Goal: Task Accomplishment & Management: Complete application form

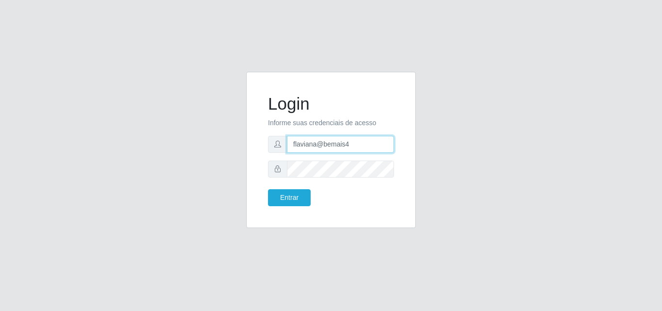
click at [350, 144] on input "flaviana@bemais4" at bounding box center [340, 144] width 107 height 17
type input "flaviana@b3ruas"
click at [268, 189] on button "Entrar" at bounding box center [289, 197] width 43 height 17
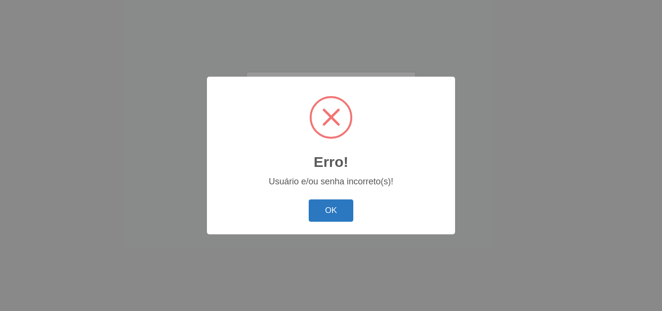
click at [325, 211] on button "OK" at bounding box center [331, 210] width 45 height 23
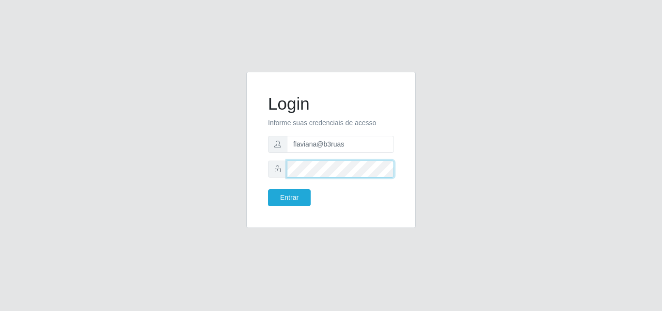
click at [282, 176] on div at bounding box center [331, 168] width 126 height 17
click at [268, 189] on button "Entrar" at bounding box center [289, 197] width 43 height 17
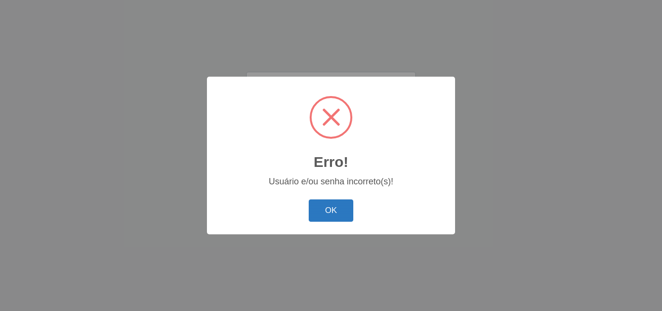
click at [326, 207] on button "OK" at bounding box center [331, 210] width 45 height 23
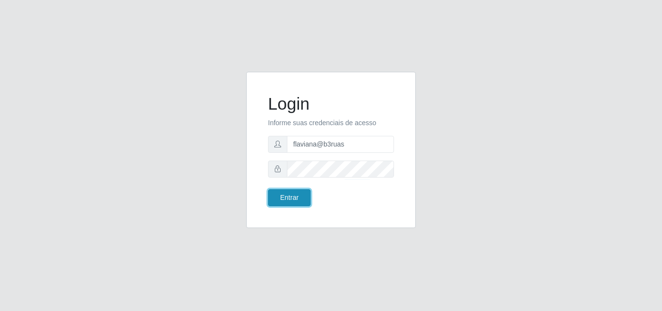
click at [285, 197] on button "Entrar" at bounding box center [289, 197] width 43 height 17
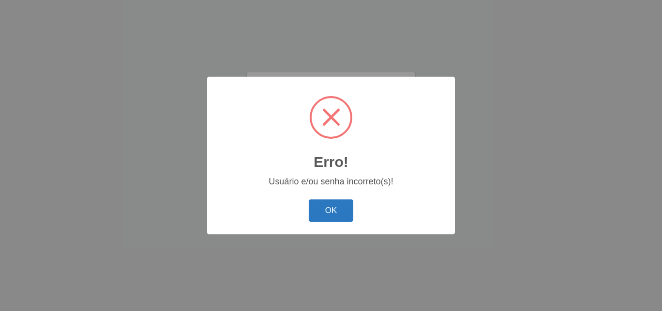
click at [333, 214] on button "OK" at bounding box center [331, 210] width 45 height 23
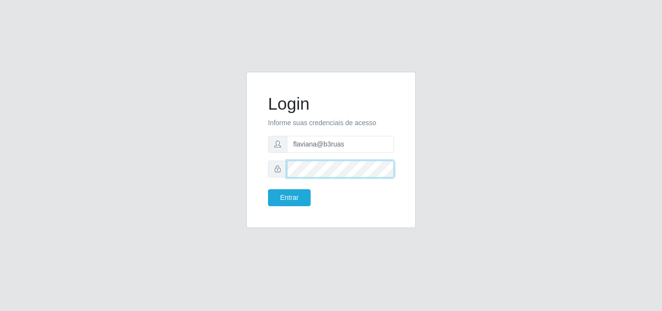
click at [278, 173] on div at bounding box center [331, 168] width 126 height 17
click at [268, 189] on button "Entrar" at bounding box center [289, 197] width 43 height 17
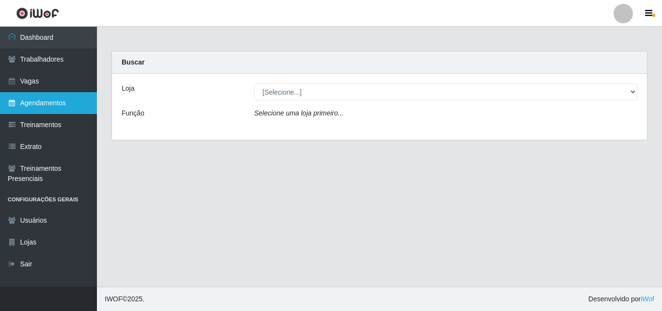
click at [37, 102] on link "Agendamentos" at bounding box center [48, 103] width 97 height 22
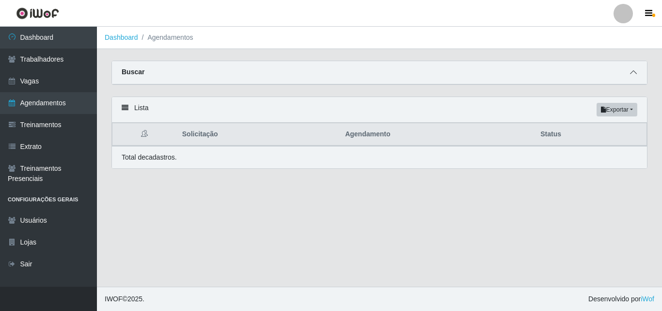
click at [634, 72] on icon at bounding box center [633, 72] width 7 height 7
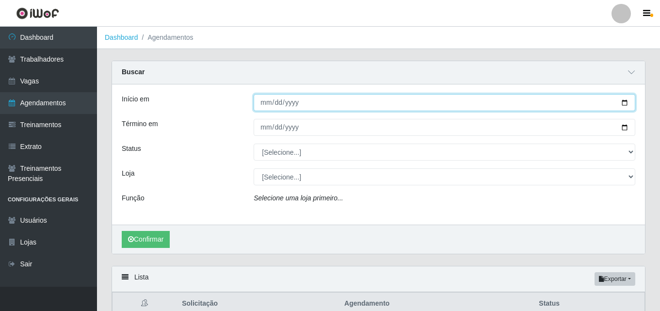
click at [263, 105] on input "Início em" at bounding box center [444, 102] width 381 height 17
type input "[DATE]"
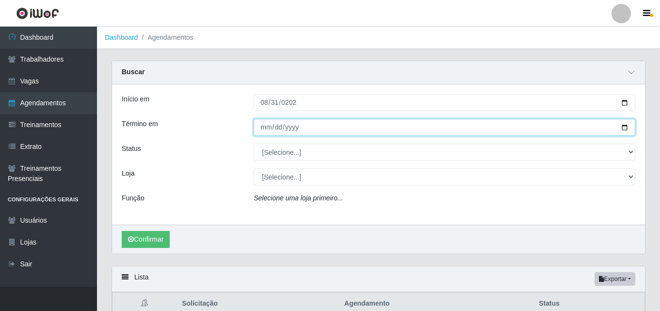
click at [263, 128] on input "Término em" at bounding box center [444, 127] width 381 height 17
type input "[DATE]"
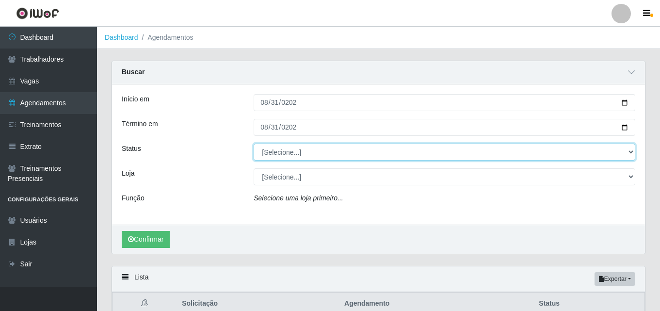
click at [275, 149] on select "[Selecione...] AGENDADO AGUARDANDO LIBERAR EM ANDAMENTO EM REVISÃO FINALIZADO C…" at bounding box center [444, 151] width 381 height 17
select select "AGENDADO"
click at [254, 144] on select "[Selecione...] AGENDADO AGUARDANDO LIBERAR EM ANDAMENTO EM REVISÃO FINALIZADO C…" at bounding box center [444, 151] width 381 height 17
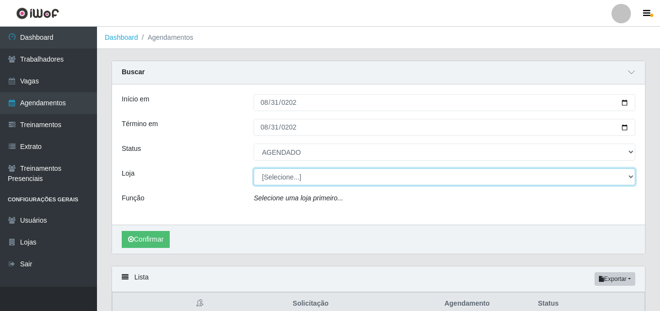
click at [276, 176] on select "[Selecione...] Bemais Supermercados - [GEOGRAPHIC_DATA]" at bounding box center [444, 176] width 381 height 17
select select "249"
click at [254, 169] on select "[Selecione...] Bemais Supermercados - [GEOGRAPHIC_DATA]" at bounding box center [444, 176] width 381 height 17
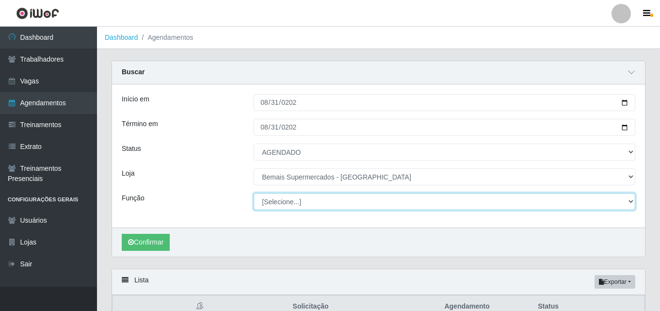
click at [290, 198] on select "[Selecione...] ASG ASG + ASG ++ Auxiliar de Depósito Auxiliar de Depósito + Aux…" at bounding box center [444, 201] width 381 height 17
select select "120"
click at [254, 193] on select "[Selecione...] ASG ASG + ASG ++ Auxiliar de Depósito Auxiliar de Depósito + Aux…" at bounding box center [444, 201] width 381 height 17
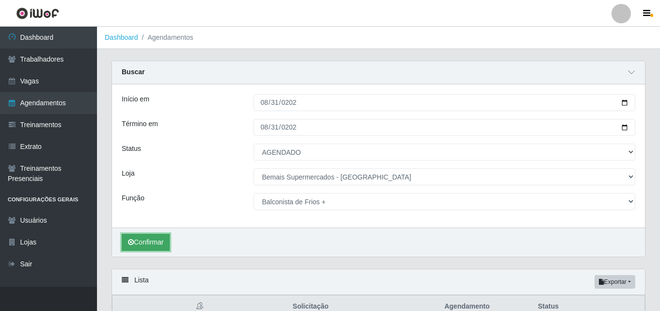
click at [154, 241] on button "Confirmar" at bounding box center [146, 242] width 48 height 17
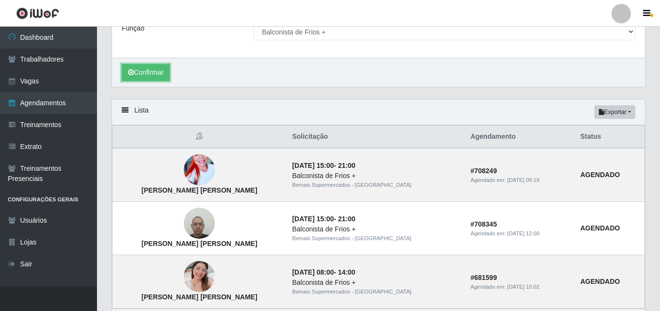
scroll to position [194, 0]
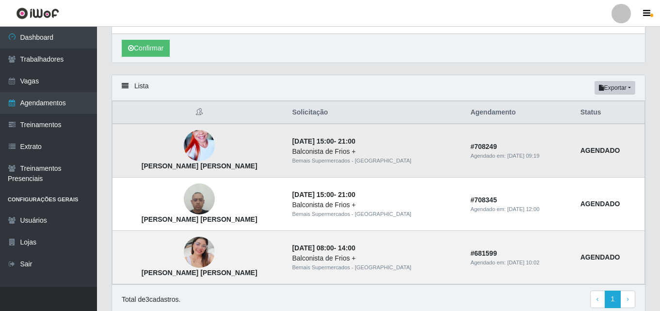
click at [190, 144] on img at bounding box center [199, 145] width 31 height 55
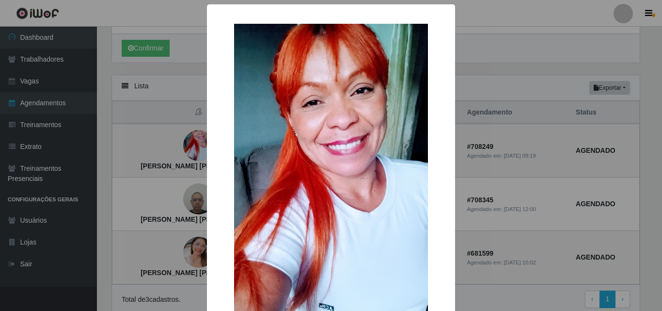
click at [514, 171] on div "× [PERSON_NAME] [PERSON_NAME] OK Cancel" at bounding box center [331, 155] width 662 height 311
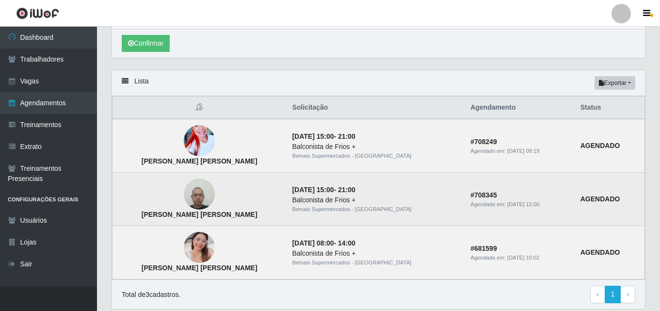
scroll to position [234, 0]
